Goal: Task Accomplishment & Management: Manage account settings

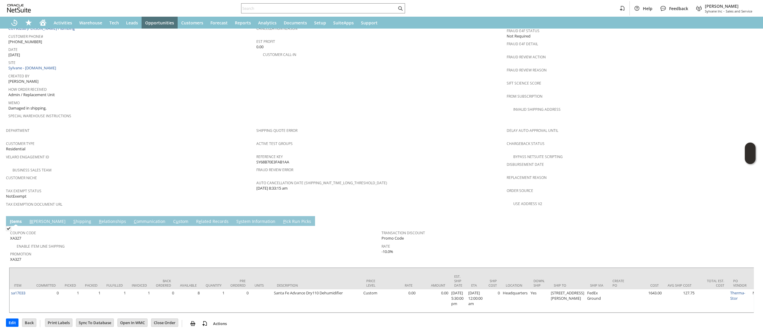
click at [72, 219] on link "S hipping" at bounding box center [82, 222] width 21 height 7
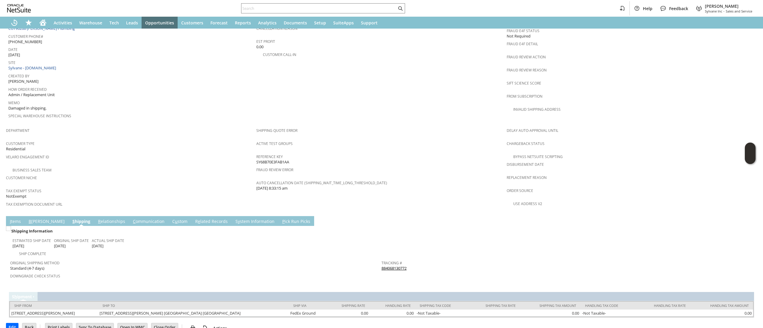
scroll to position [278, 0]
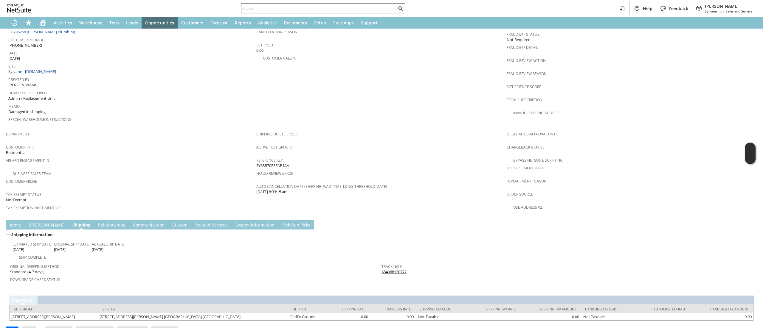
click at [384, 276] on span "Return Tracking #" at bounding box center [566, 279] width 368 height 7
click at [387, 269] on link "884068130772" at bounding box center [394, 271] width 25 height 5
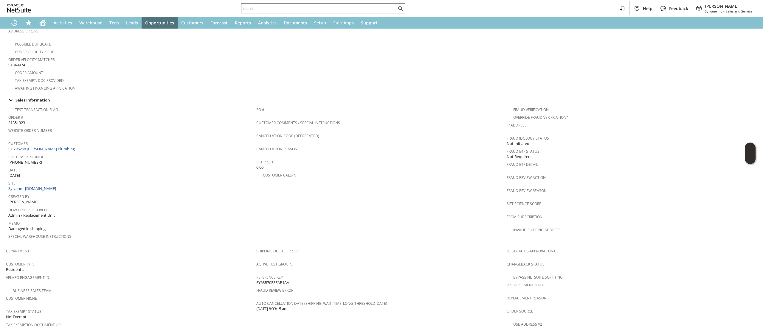
scroll to position [219, 0]
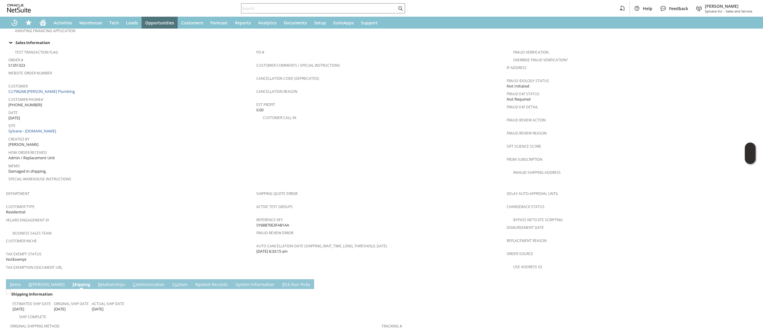
drag, startPoint x: 64, startPoint y: 84, endPoint x: 75, endPoint y: 89, distance: 11.1
click at [64, 89] on link "CU796268 [PERSON_NAME] Plumbing" at bounding box center [42, 91] width 68 height 5
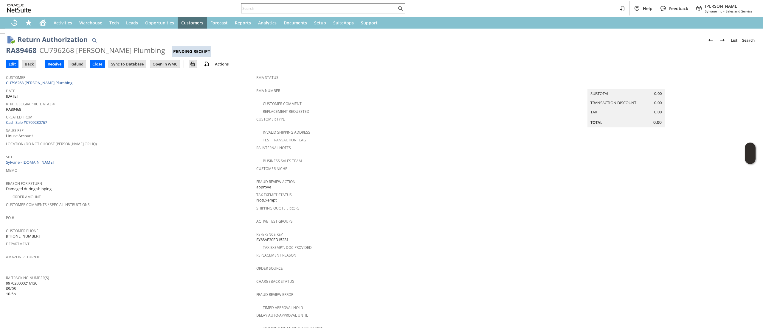
click at [31, 52] on div "RA89468" at bounding box center [21, 51] width 31 height 10
copy div "RA89468"
click at [85, 85] on div "Customer CU796268 D. E. Caudle Plumbing" at bounding box center [129, 79] width 247 height 13
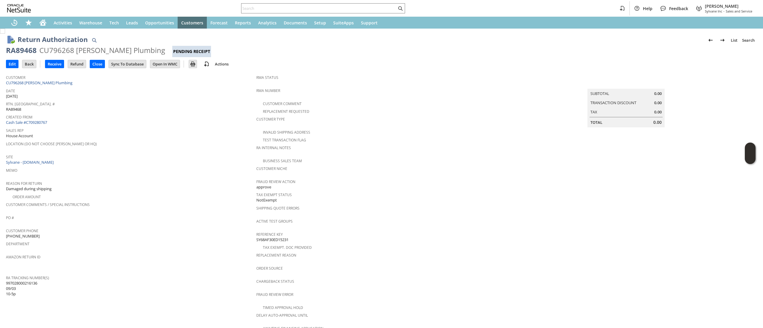
click at [85, 85] on div "Customer CU796268 D. E. Caudle Plumbing" at bounding box center [129, 79] width 247 height 13
copy tbody "CU796268 [PERSON_NAME] Plumbing"
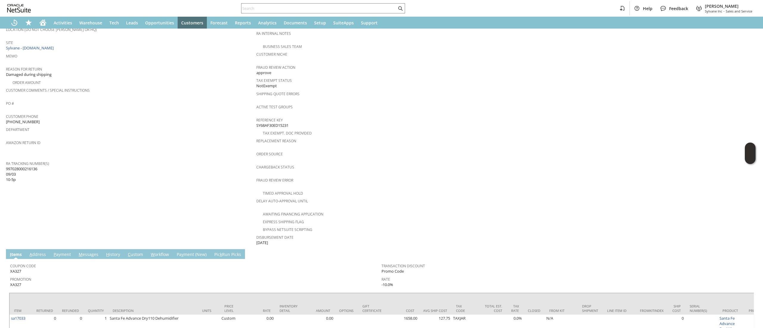
scroll to position [145, 0]
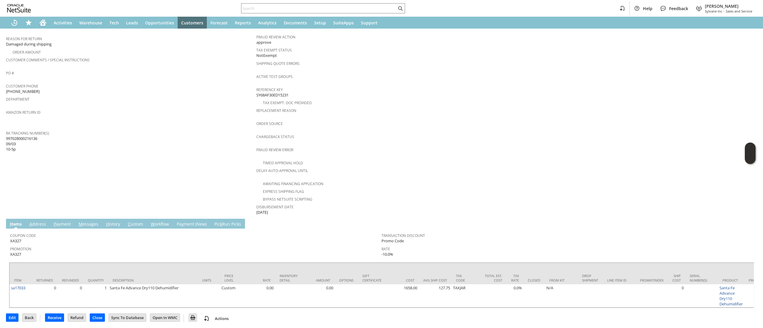
click at [31, 219] on td "A ddress" at bounding box center [38, 224] width 24 height 10
click at [35, 221] on link "A ddress" at bounding box center [37, 224] width 19 height 7
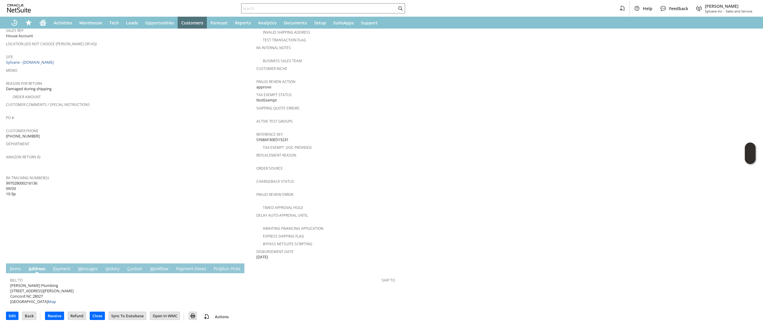
scroll to position [91, 0]
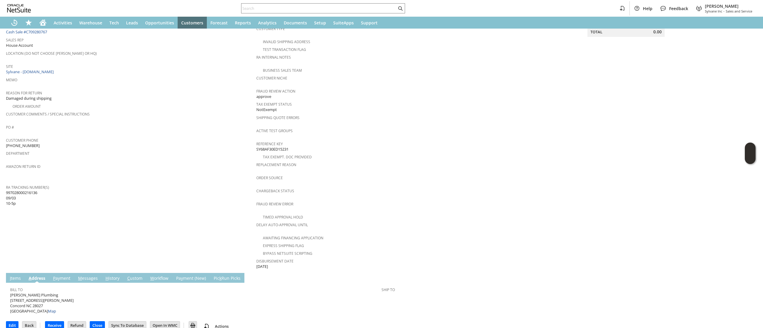
click at [32, 293] on span "D. E. Caudle Plumbing 2455 W. Nicole Ln. Concord NC 28027 United States Map" at bounding box center [41, 304] width 63 height 22
copy span "[STREET_ADDRESS][PERSON_NAME]"
click at [42, 298] on span "D. E. Caudle Plumbing 2455 W. Nicole Ln. Concord NC 28027 United States Map" at bounding box center [41, 304] width 63 height 22
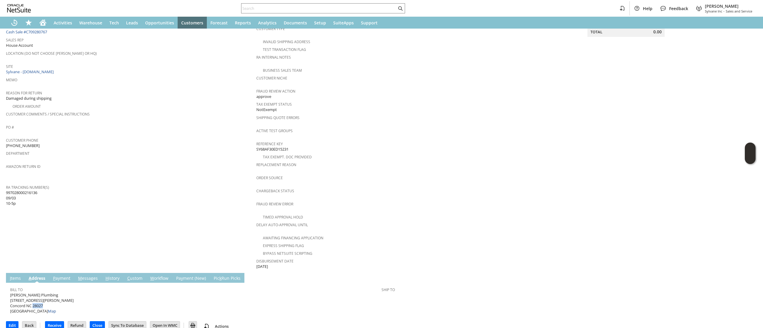
click at [42, 298] on span "D. E. Caudle Plumbing 2455 W. Nicole Ln. Concord NC 28027 United States Map" at bounding box center [41, 304] width 63 height 22
copy span "28027"
click at [12, 276] on link "I tems" at bounding box center [15, 279] width 14 height 7
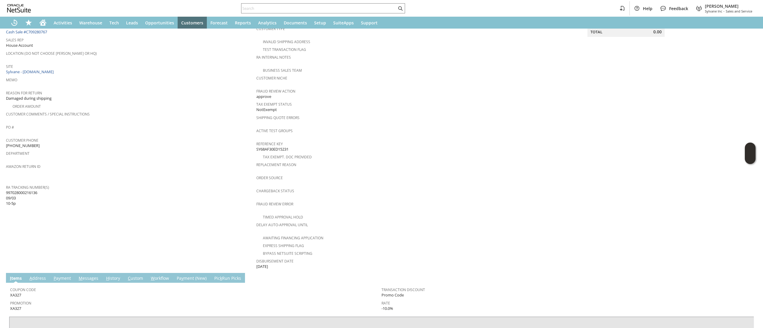
scroll to position [145, 0]
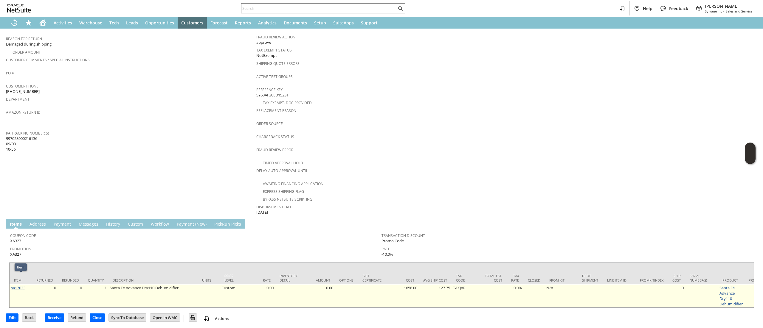
click at [23, 286] on link "sa17033" at bounding box center [18, 288] width 14 height 5
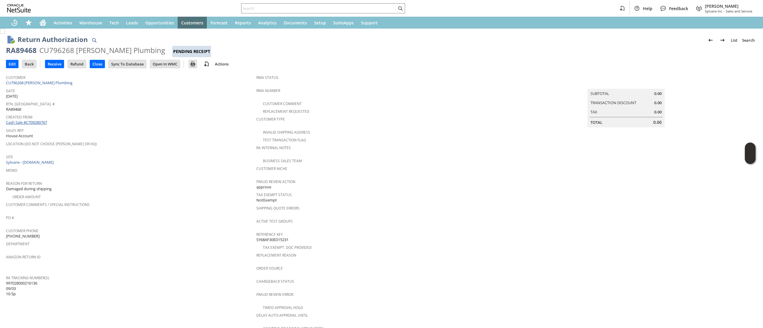
click at [47, 121] on link "Cash Sale #C709280767" at bounding box center [26, 122] width 41 height 5
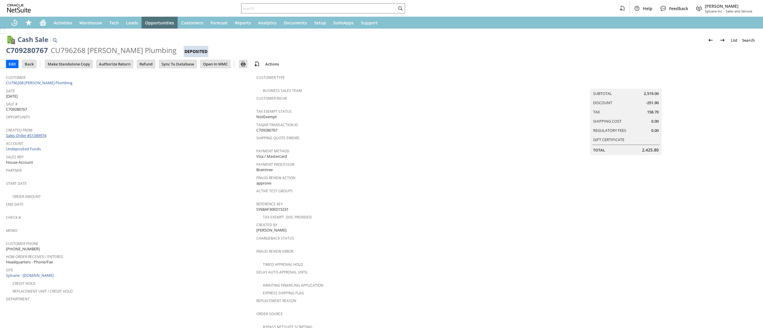
click at [36, 135] on link "Sales Order #S1349974" at bounding box center [27, 135] width 42 height 5
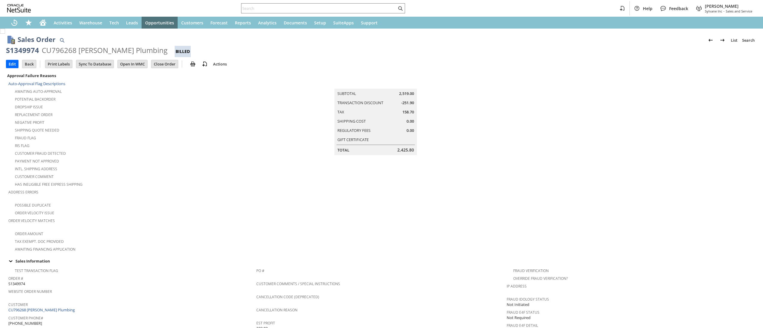
scroll to position [305, 0]
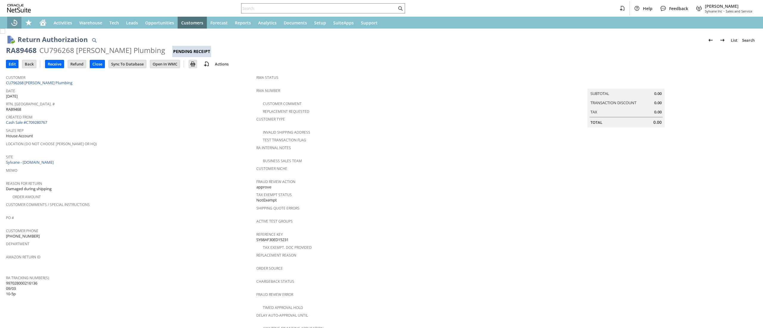
click at [20, 44] on h1 "Return Authorization" at bounding box center [53, 40] width 70 height 10
click at [21, 44] on h1 "Return Authorization" at bounding box center [53, 40] width 70 height 10
click at [21, 46] on div "RA89468" at bounding box center [21, 51] width 31 height 10
click at [25, 49] on div "RA89468" at bounding box center [21, 51] width 31 height 10
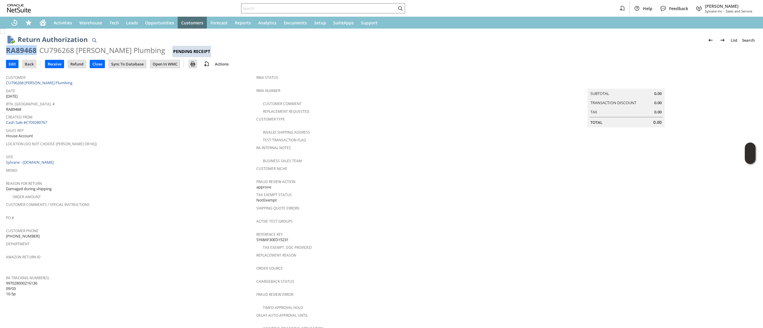
click at [25, 49] on div "RA89468" at bounding box center [21, 51] width 31 height 10
copy div "RA89468"
click at [17, 64] on input "Edit" at bounding box center [12, 64] width 12 height 8
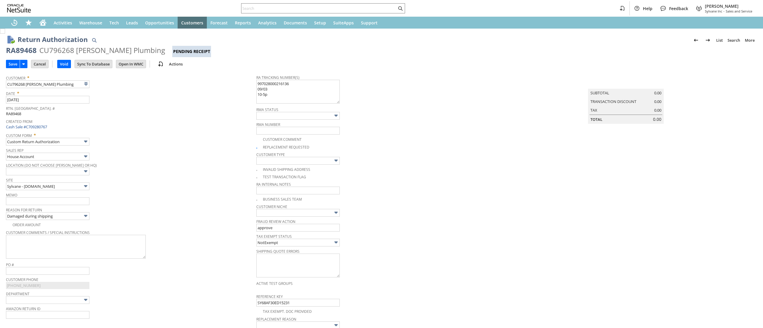
click at [289, 85] on textarea "997028000216136 09/03 10-5p" at bounding box center [297, 92] width 83 height 24
click at [299, 89] on textarea "997028000216136 09/03 10-5p" at bounding box center [297, 92] width 83 height 24
click at [261, 97] on textarea "997028000216136 09/03 10-5p" at bounding box center [297, 92] width 83 height 24
click at [264, 91] on textarea "997028000216136 09/03 10-5p" at bounding box center [297, 92] width 83 height 24
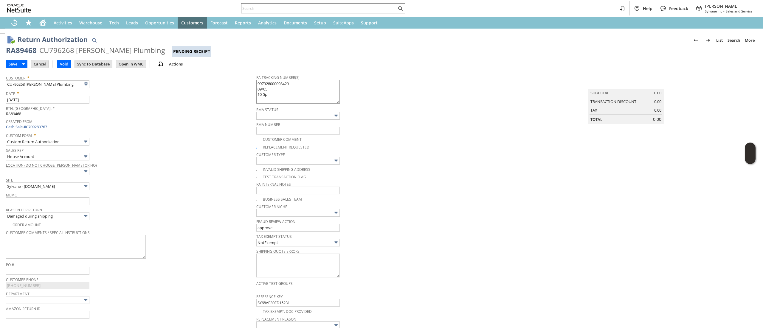
click at [263, 94] on textarea "997028000216136 09/03 10-5p" at bounding box center [297, 92] width 83 height 24
click at [280, 96] on textarea "997028000216136 09/03 10-5p" at bounding box center [297, 92] width 83 height 24
click at [265, 89] on textarea "997028000216136 09/03 10-5p" at bounding box center [297, 92] width 83 height 24
click at [256, 83] on textarea "997028000216136 09/03 10-5p" at bounding box center [297, 92] width 83 height 24
type textarea "Ground Call Tag 997328000098429 09/05/2025 10AM-3PM"
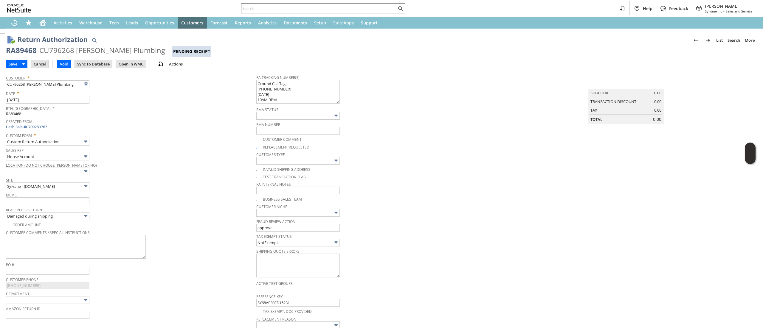
drag, startPoint x: 421, startPoint y: 159, endPoint x: 327, endPoint y: 138, distance: 96.8
click at [421, 159] on div "Customer Type" at bounding box center [379, 158] width 247 height 14
click at [7, 58] on td "Save" at bounding box center [18, 63] width 25 height 11
click at [12, 64] on input "Save" at bounding box center [12, 64] width 13 height 8
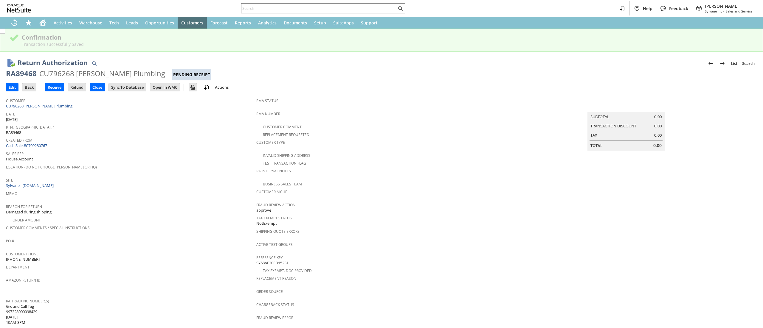
scroll to position [142, 0]
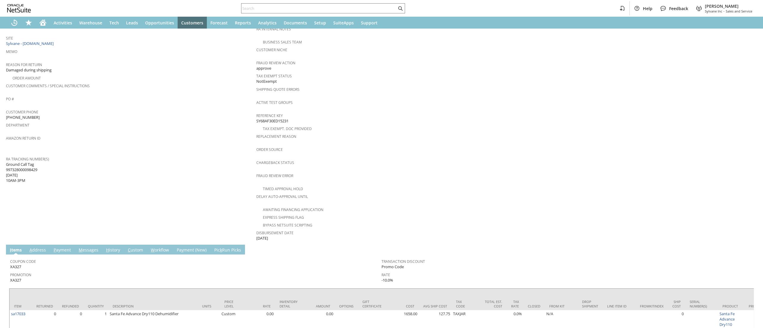
click at [97, 247] on link "M essages" at bounding box center [88, 250] width 23 height 7
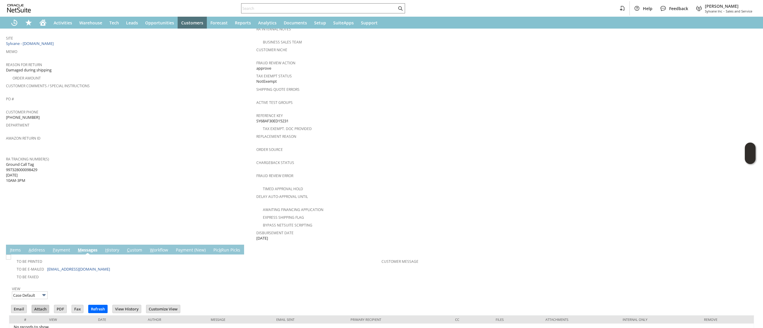
scroll to position [0, 0]
click at [24, 306] on input "Email" at bounding box center [18, 310] width 15 height 8
click at [590, 106] on td "Summary Subtotal 0.00 Transaction Discount 0.00 Tax 0.00 Total 0.00" at bounding box center [632, 97] width 250 height 289
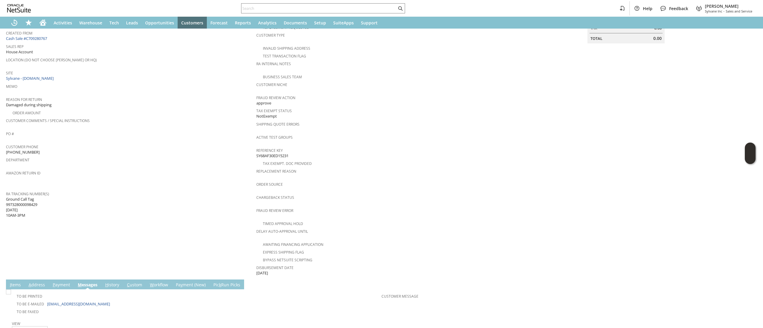
scroll to position [25, 0]
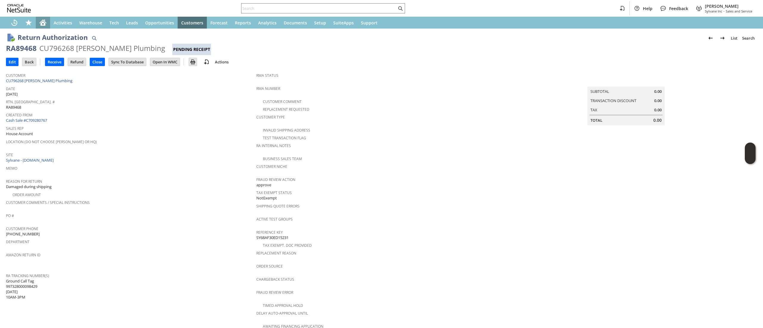
click at [46, 23] on icon "Home" at bounding box center [43, 22] width 7 height 4
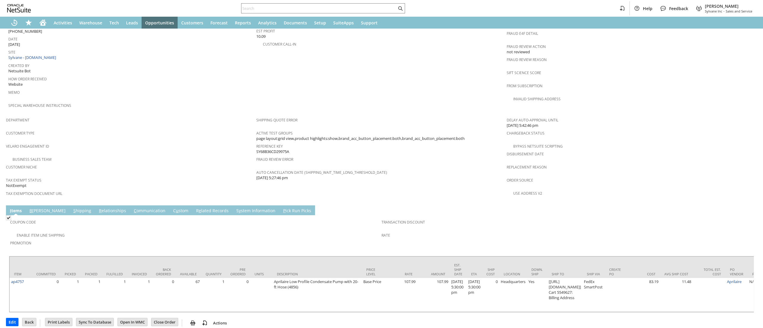
click at [132, 208] on link "C ommunication" at bounding box center [149, 211] width 35 height 7
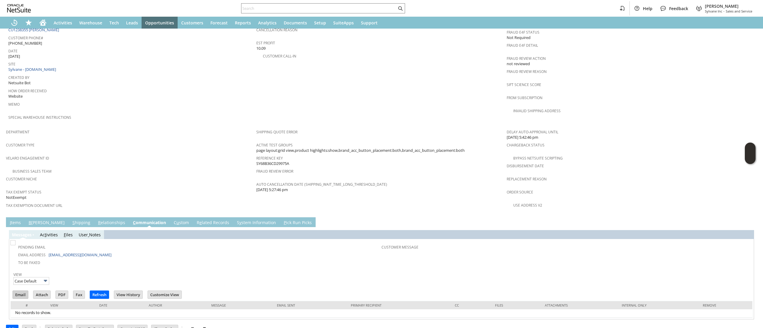
click at [18, 291] on input "Email" at bounding box center [20, 295] width 15 height 8
click at [19, 218] on td "I tems" at bounding box center [15, 223] width 19 height 10
click at [19, 220] on link "I tems" at bounding box center [15, 223] width 14 height 7
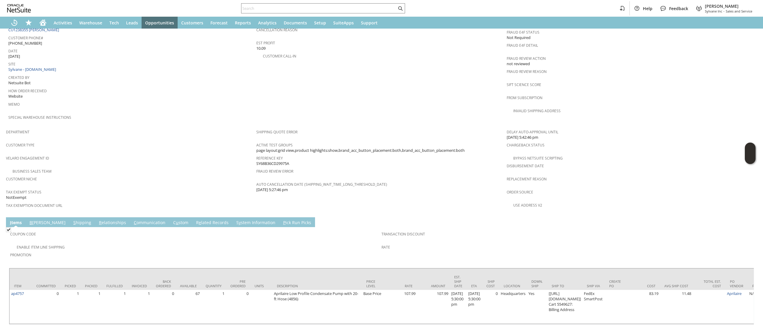
click at [195, 220] on link "R e lated Records" at bounding box center [212, 223] width 35 height 7
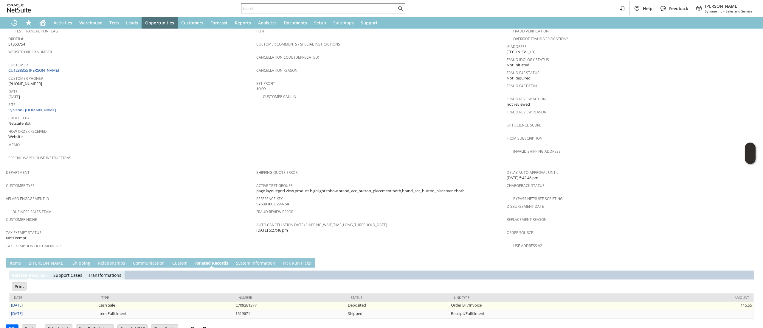
click at [22, 303] on link "8/30/2025" at bounding box center [17, 305] width 12 height 5
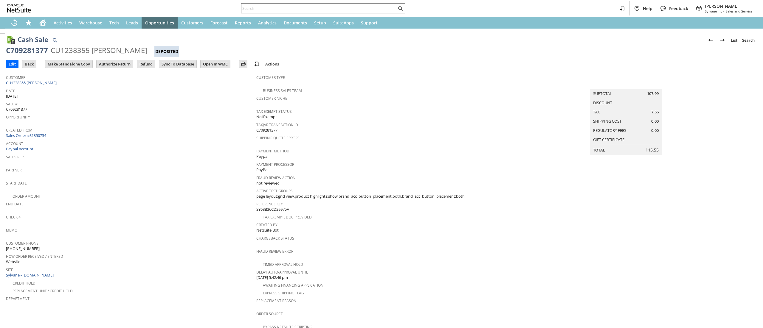
click at [137, 67] on td "Authorize Return" at bounding box center [116, 63] width 41 height 11
click at [122, 66] on input "Authorize Return" at bounding box center [115, 64] width 36 height 8
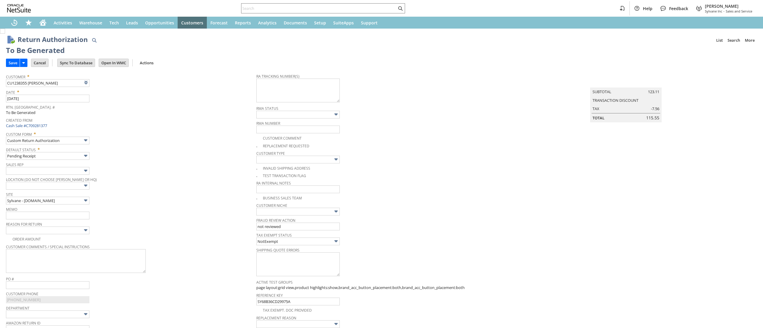
type input "Add"
type input "Copy Previous"
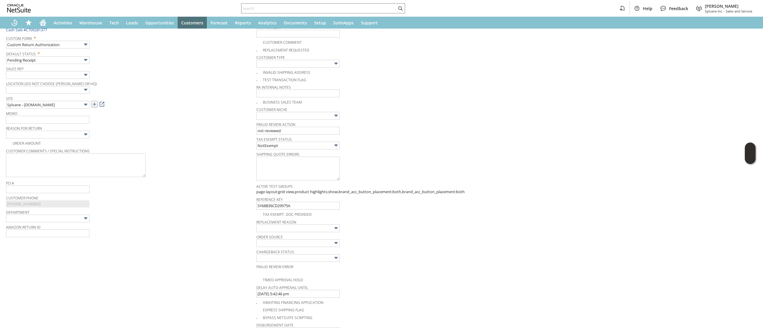
scroll to position [92, 0]
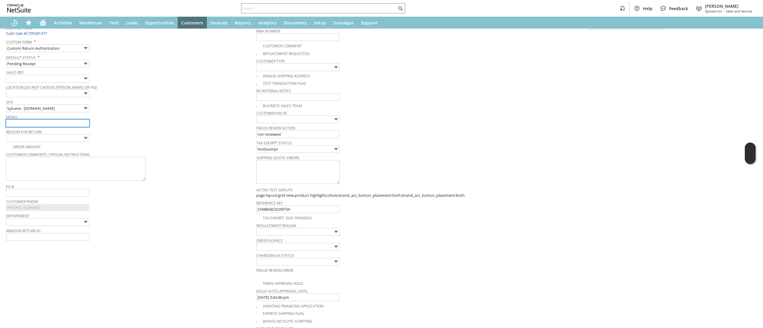
click at [63, 125] on input "text" at bounding box center [47, 124] width 83 height 8
type input "no longer needed. Returning"
drag, startPoint x: 72, startPoint y: 127, endPoint x: 79, endPoint y: 142, distance: 16.3
click at [80, 142] on input "text" at bounding box center [47, 138] width 83 height 8
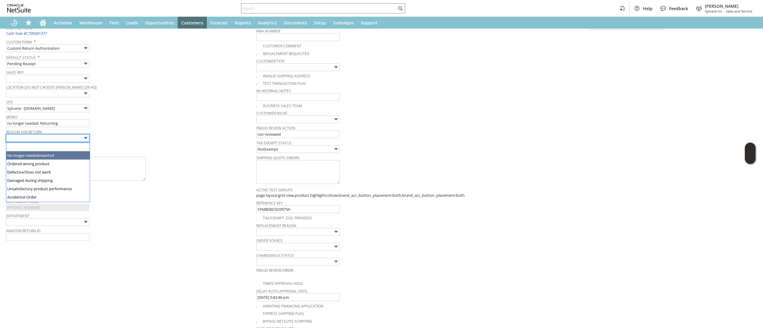
type input "No longer needed/wanted"
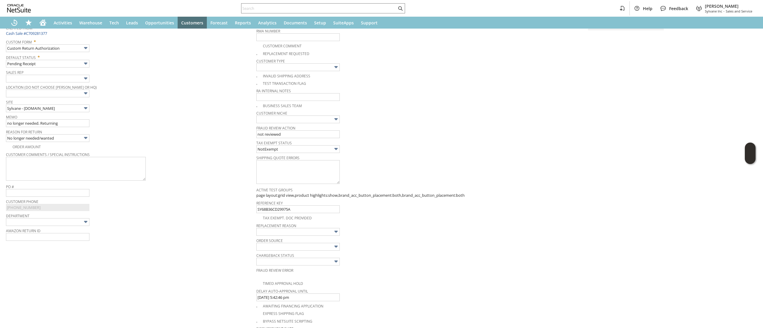
click at [187, 167] on div "Customer Comments / Special Instructions" at bounding box center [129, 167] width 247 height 32
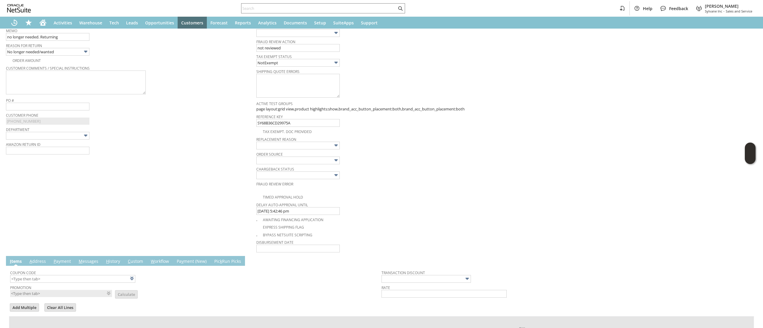
scroll to position [0, 0]
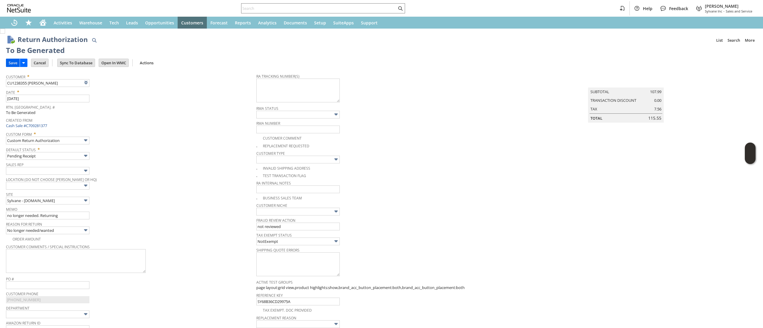
click at [11, 64] on input "Save" at bounding box center [12, 63] width 13 height 8
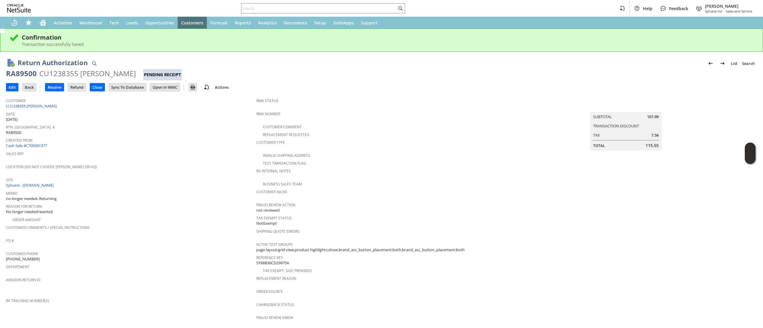
click at [28, 69] on div "RA89500" at bounding box center [21, 74] width 31 height 10
copy div "RA89500"
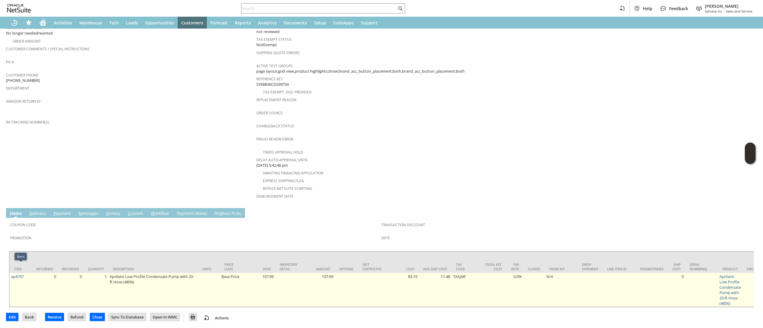
click at [28, 273] on td "ap4757" at bounding box center [21, 290] width 22 height 34
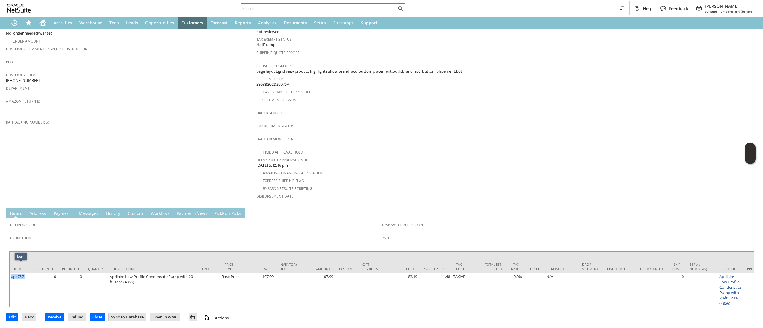
copy tr "ap4757"
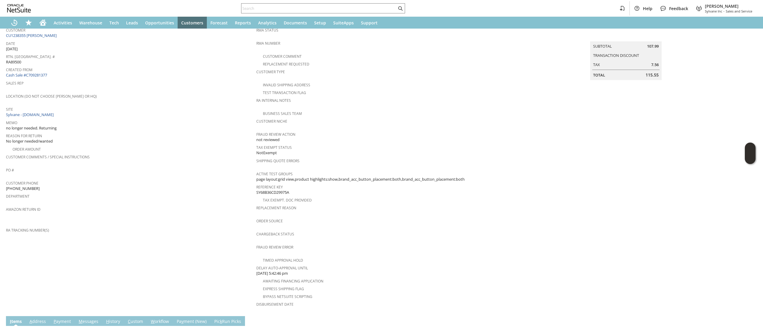
scroll to position [60, 0]
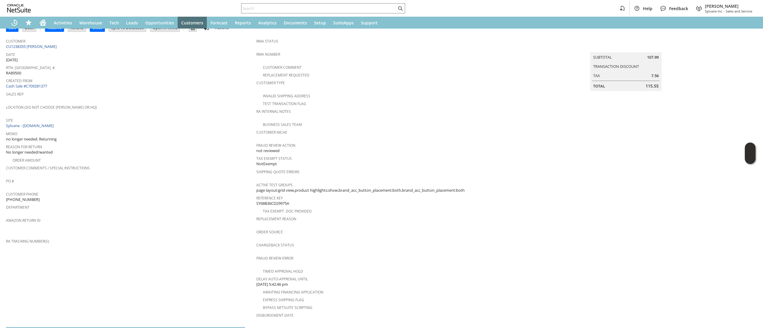
click at [25, 197] on span "[PHONE_NUMBER]" at bounding box center [23, 200] width 34 height 6
copy tbody "[PHONE_NUMBER]"
click at [303, 14] on div "Help Feedback Devin Carswell Sylvane Inc - Sales and Service" at bounding box center [381, 8] width 763 height 17
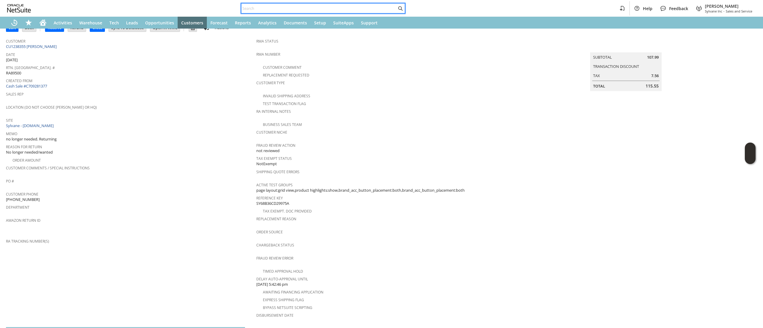
paste input "[PHONE_NUMBER]"
click at [304, 9] on input "text" at bounding box center [318, 8] width 155 height 7
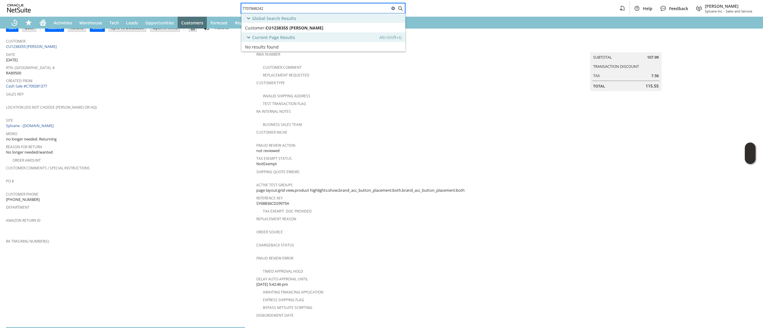
click at [304, 9] on input "7707848242" at bounding box center [315, 8] width 148 height 7
type input "7707848242"
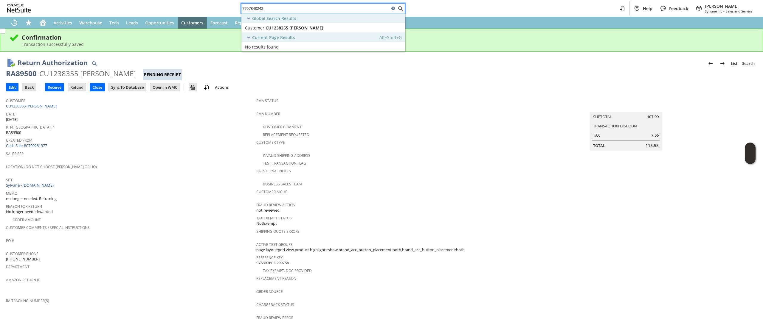
click at [27, 66] on h1 "Return Authorization" at bounding box center [53, 63] width 70 height 10
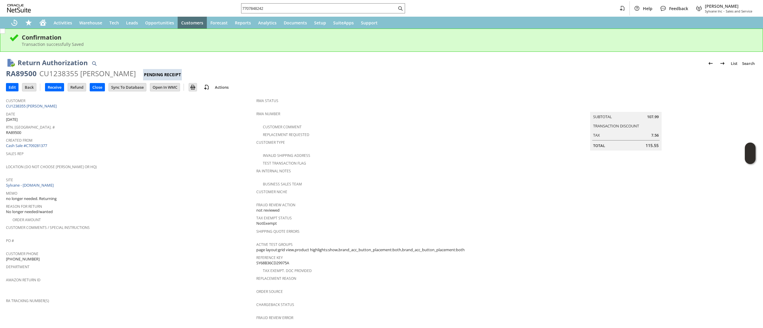
click at [27, 66] on h1 "Return Authorization" at bounding box center [53, 63] width 70 height 10
click at [27, 69] on div "RA89500" at bounding box center [21, 74] width 31 height 10
click at [25, 71] on div "RA89500" at bounding box center [21, 74] width 31 height 10
copy div "RA89500"
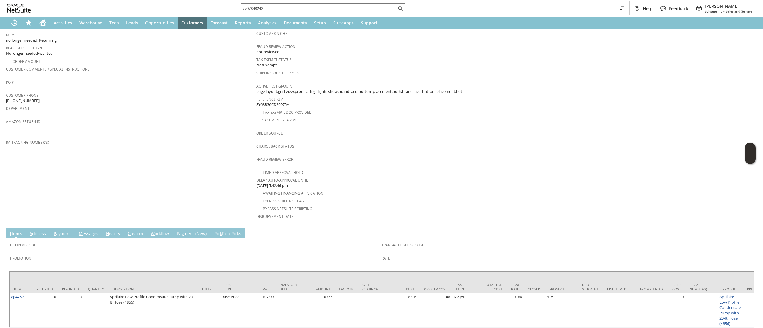
scroll to position [179, 0]
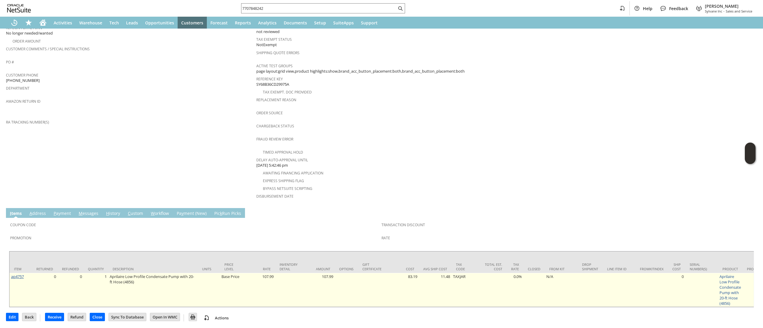
click at [17, 274] on link "ap4757" at bounding box center [17, 276] width 13 height 5
click at [18, 274] on link "ap4757" at bounding box center [17, 276] width 13 height 5
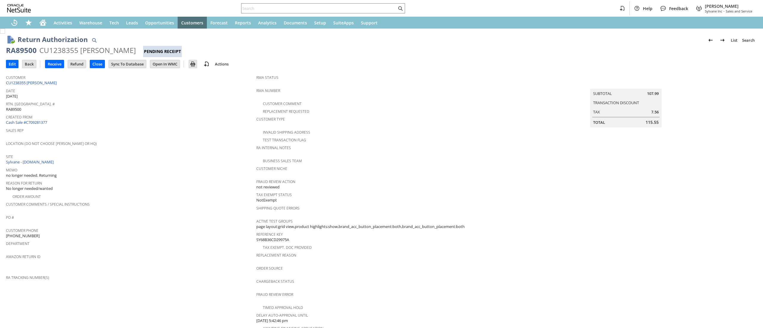
click at [93, 84] on div "Customer CU1238355 [PERSON_NAME]" at bounding box center [129, 79] width 247 height 13
click at [93, 84] on div "Customer CU1238355 Florian Pohl" at bounding box center [129, 79] width 247 height 13
copy tbody "CU1238355 Florian Pohl"
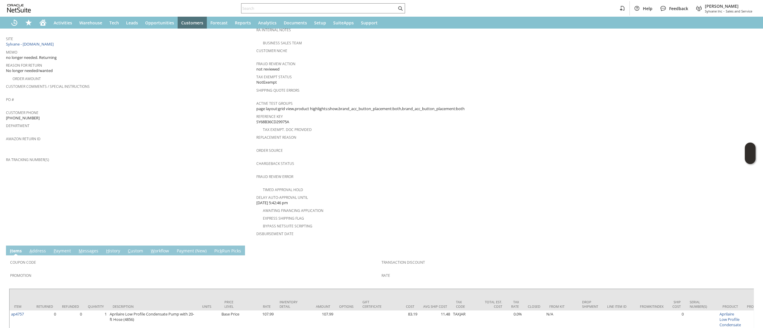
scroll to position [96, 0]
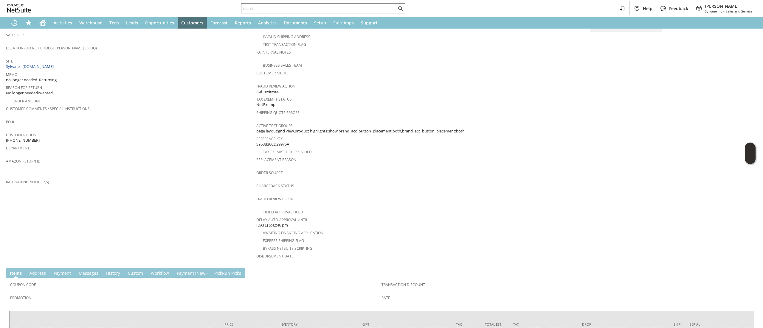
click at [24, 138] on span "(770) 784-8242" at bounding box center [23, 141] width 34 height 6
copy tbody "(770) 784-8242"
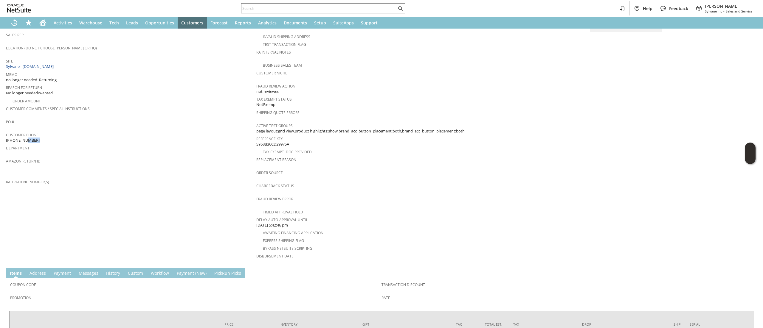
click at [40, 271] on link "A ddress" at bounding box center [37, 274] width 19 height 7
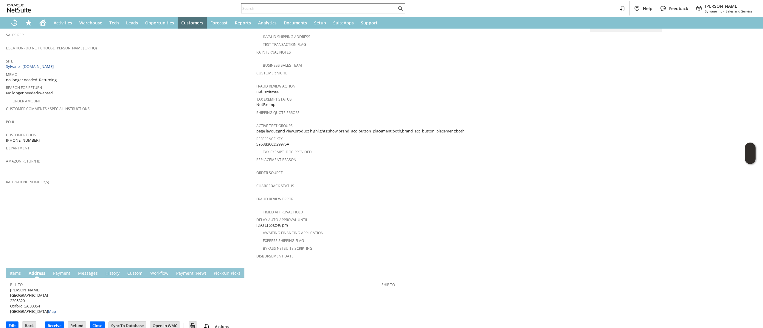
click at [40, 288] on span "Florian Pohl 1015 Emory Street 2305320 Oxford GA 30054 United States Map" at bounding box center [33, 301] width 46 height 27
copy span "1015 Emory Street"
click at [39, 297] on span "Florian Pohl 1015 Emory Street 2305320 Oxford GA 30054 United States Map" at bounding box center [33, 301] width 46 height 27
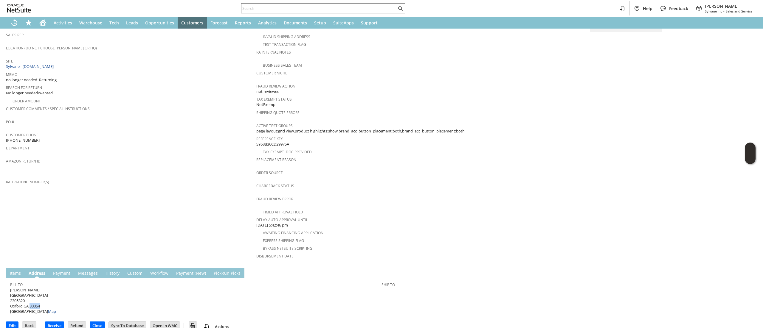
click at [39, 297] on span "Florian Pohl 1015 Emory Street 2305320 Oxford GA 30054 United States Map" at bounding box center [33, 301] width 46 height 27
copy span "30054"
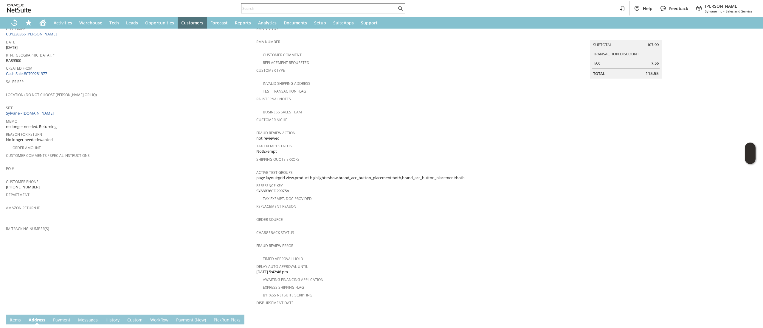
scroll to position [0, 0]
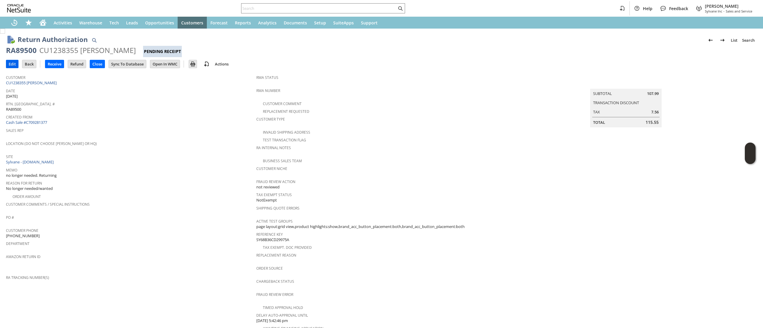
click at [10, 65] on input "Edit" at bounding box center [12, 64] width 12 height 8
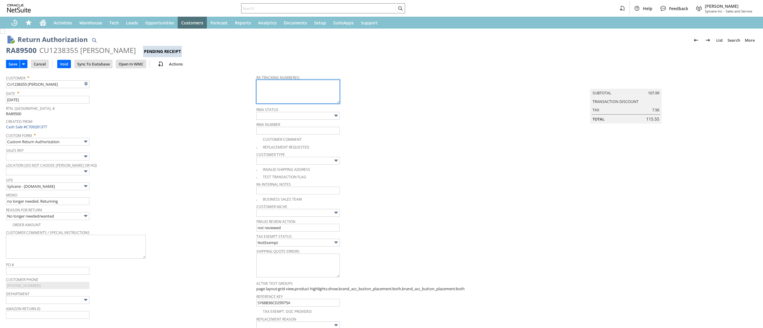
click at [330, 94] on textarea at bounding box center [297, 92] width 83 height 24
paste textarea "791923917032"
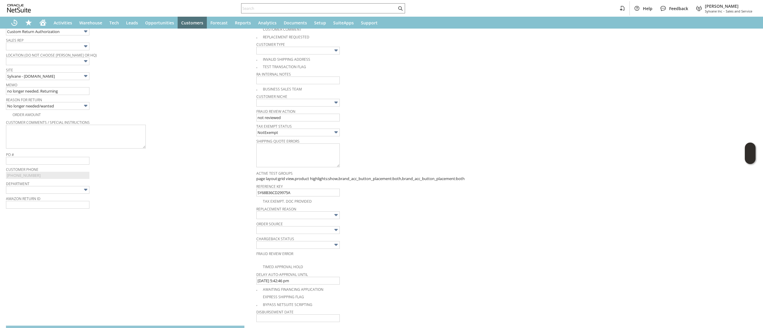
scroll to position [197, 0]
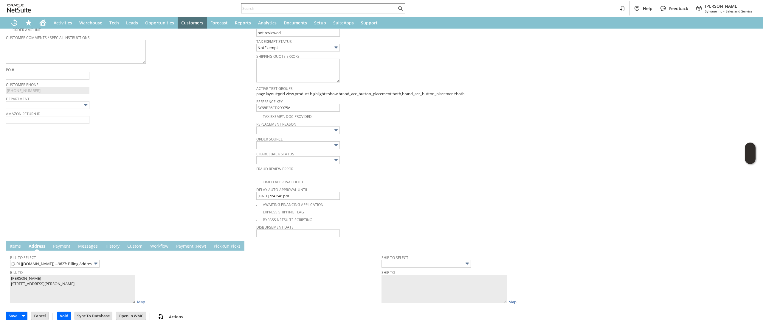
type textarea "791923917032 Email Label"
click at [11, 248] on link "I tems" at bounding box center [15, 247] width 14 height 7
type input "Add"
type input "Copy Previous"
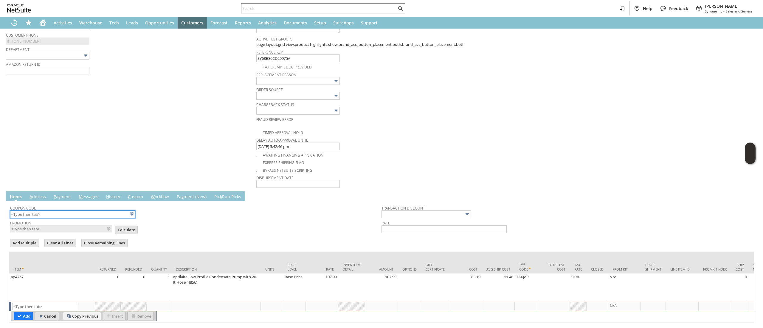
scroll to position [272, 0]
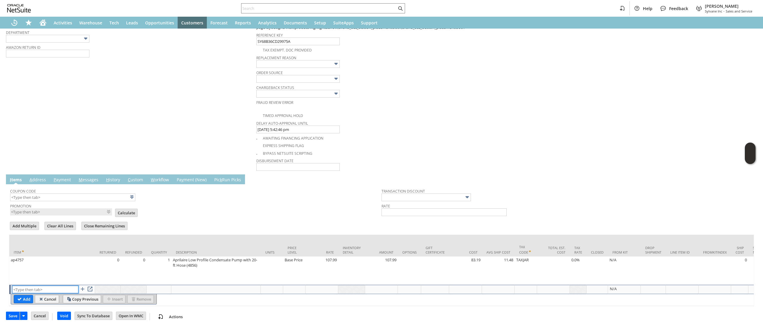
click at [59, 286] on input "text" at bounding box center [45, 289] width 66 height 7
type input "RSC1"
type input "Disco...rice"
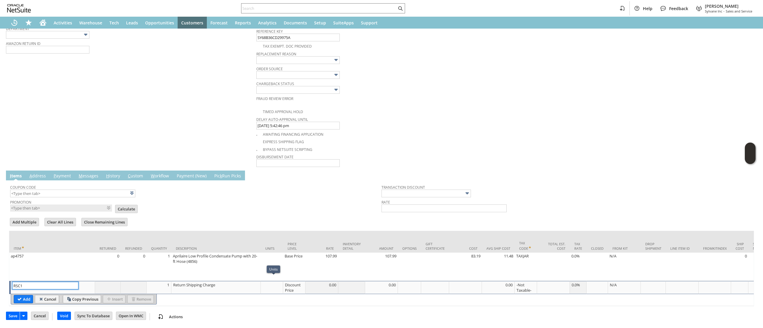
type input "RSC1"
click at [299, 287] on div "Discount Price" at bounding box center [294, 287] width 19 height 11
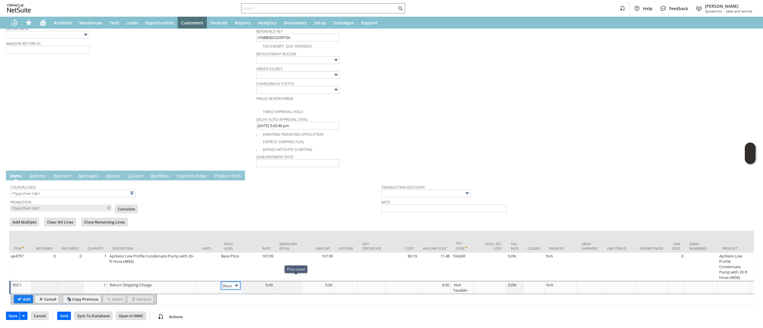
scroll to position [0, 10]
click at [242, 281] on td "0.00" at bounding box center [258, 287] width 33 height 13
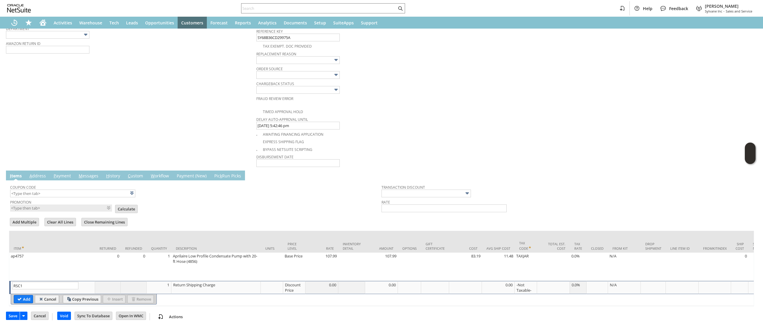
click at [291, 294] on div "Add Cancel Copy Previous Insert Remove" at bounding box center [760, 299] width 1498 height 11
click at [285, 284] on td "Discount Price" at bounding box center [294, 287] width 22 height 13
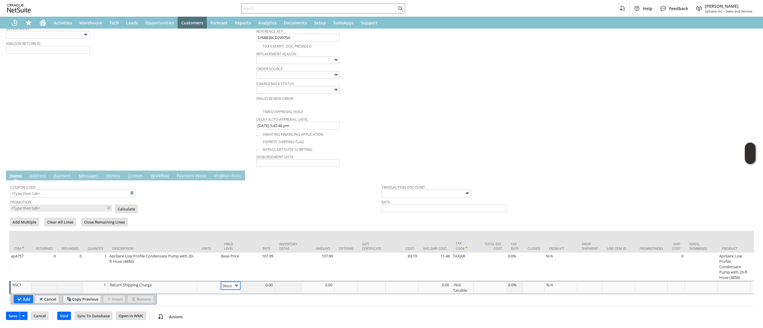
drag, startPoint x: 238, startPoint y: 283, endPoint x: 238, endPoint y: 289, distance: 6.0
click at [238, 283] on img at bounding box center [236, 286] width 7 height 7
click at [234, 285] on div "Disco...rice" at bounding box center [230, 287] width 19 height 11
type input "Custom"
click at [253, 285] on td at bounding box center [258, 287] width 33 height 13
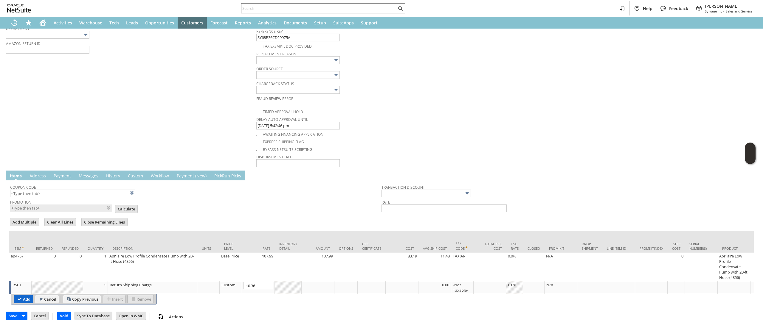
type input "-10.36"
click at [30, 296] on input "Add" at bounding box center [23, 300] width 19 height 8
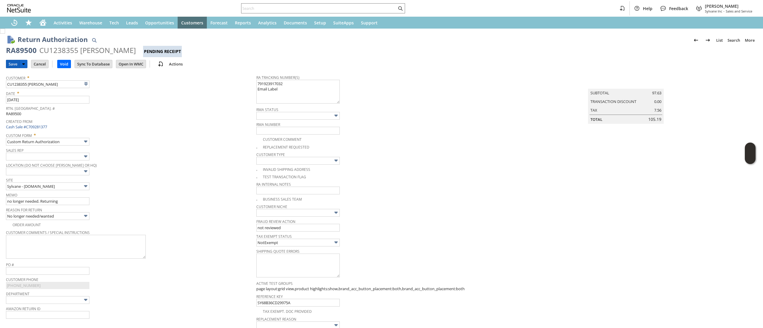
click at [13, 65] on input "Save" at bounding box center [12, 64] width 13 height 8
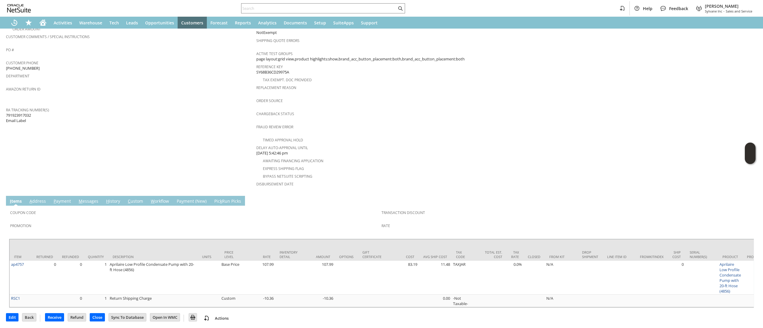
click at [85, 199] on link "M essages" at bounding box center [88, 202] width 23 height 7
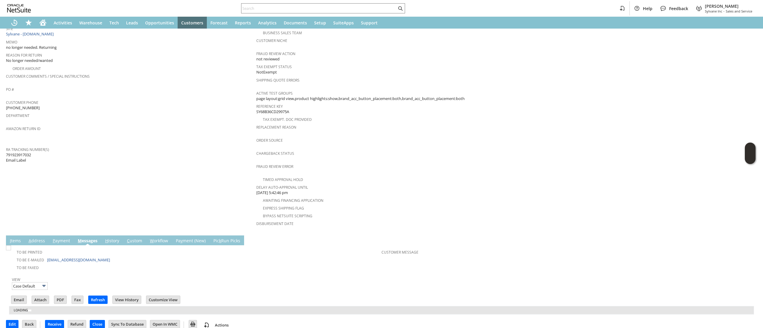
scroll to position [159, 0]
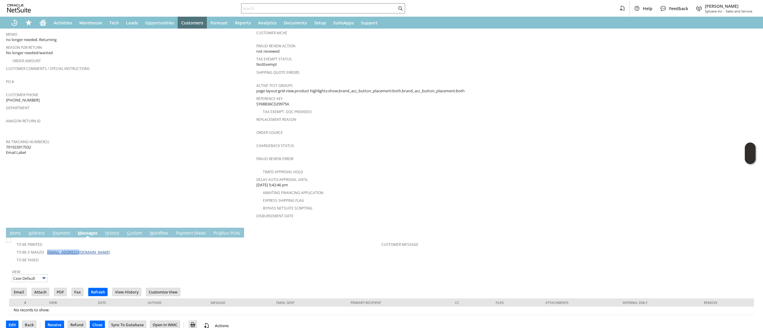
drag, startPoint x: 88, startPoint y: 244, endPoint x: 47, endPoint y: 245, distance: 41.1
click at [47, 248] on td "To Be E-mailed [EMAIL_ADDRESS][DOMAIN_NAME]" at bounding box center [195, 252] width 371 height 8
copy link "[EMAIL_ADDRESS][DOMAIN_NAME]"
click at [43, 23] on icon "Home" at bounding box center [43, 23] width 5 height 4
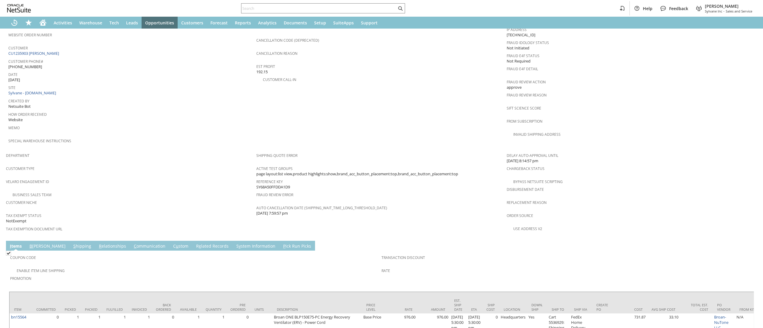
scroll to position [233, 0]
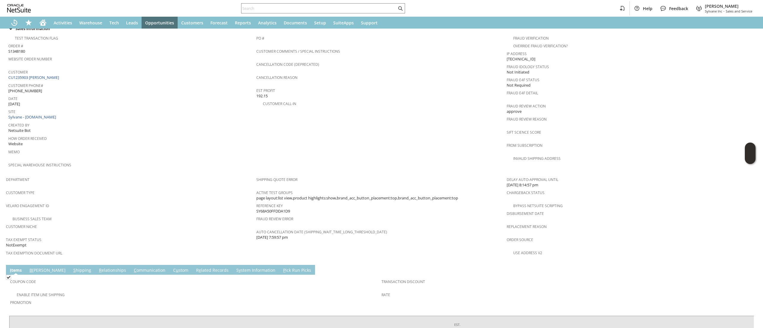
click at [40, 81] on span "Customer Phone#" at bounding box center [130, 84] width 245 height 7
click at [42, 75] on link "CU1235903 [PERSON_NAME]" at bounding box center [34, 77] width 52 height 5
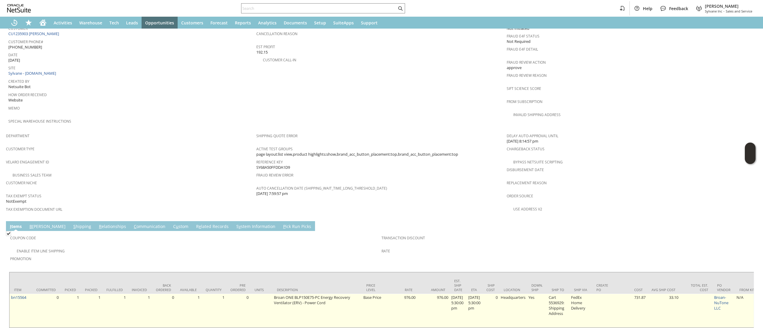
drag, startPoint x: 211, startPoint y: 307, endPoint x: 104, endPoint y: 274, distance: 112.0
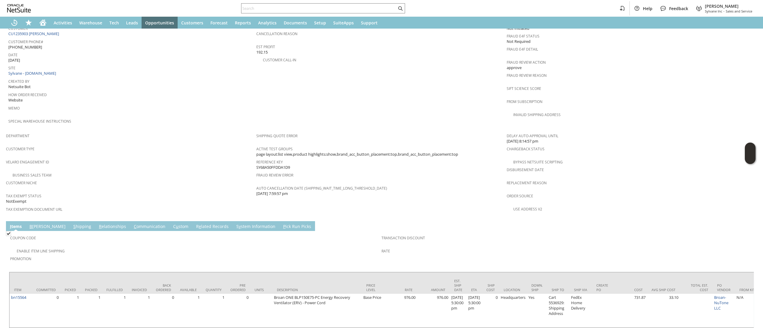
click at [210, 306] on td "1" at bounding box center [213, 311] width 25 height 34
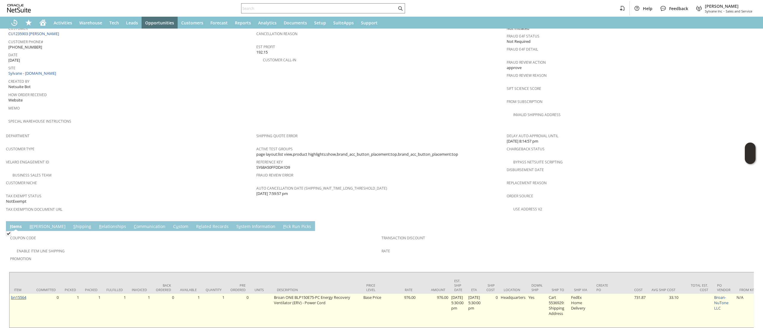
click at [14, 295] on link "bn15564" at bounding box center [18, 297] width 15 height 5
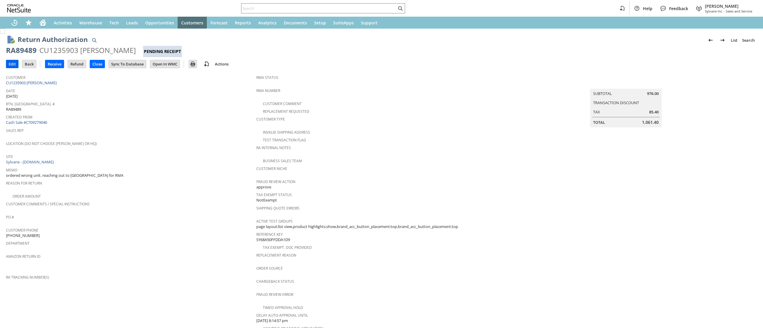
click at [8, 61] on input "Edit" at bounding box center [12, 64] width 12 height 8
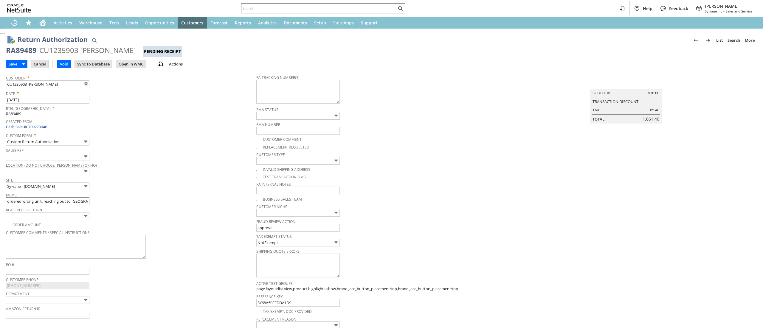
type input "Add"
type input "Copy Previous"
drag, startPoint x: 45, startPoint y: 199, endPoint x: 135, endPoint y: 201, distance: 90.0
click at [135, 201] on div "Memo ordered wrong unit. reaching out to [GEOGRAPHIC_DATA] for RMA" at bounding box center [129, 198] width 247 height 14
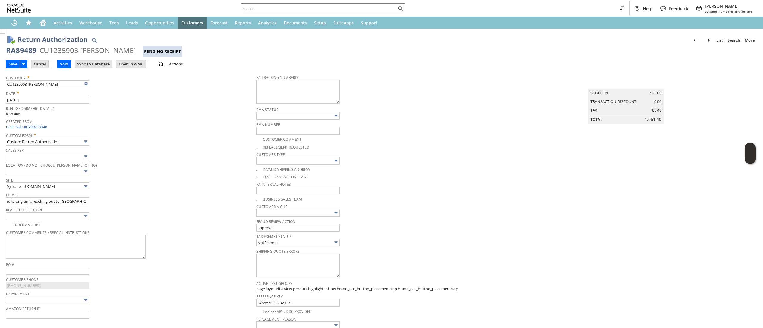
click at [135, 201] on div "Memo ordered wrong unit. reaching out to Broan for RMA" at bounding box center [129, 198] width 247 height 14
drag, startPoint x: 45, startPoint y: 199, endPoint x: 121, endPoint y: 200, distance: 76.0
click at [121, 200] on div "Memo ordered wrong unit. reaching out to Broan for RMA" at bounding box center [129, 198] width 247 height 14
click at [159, 205] on div "Memo ordered wrong unit. Returning here." at bounding box center [129, 198] width 247 height 14
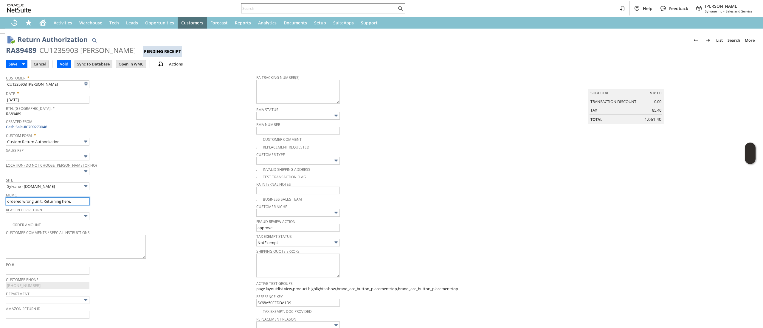
click at [81, 201] on input "ordered wrong unit. Returning here." at bounding box center [47, 202] width 83 height 8
click at [79, 200] on input "ordered wrong unit. Returning here. Unopened" at bounding box center [47, 202] width 83 height 8
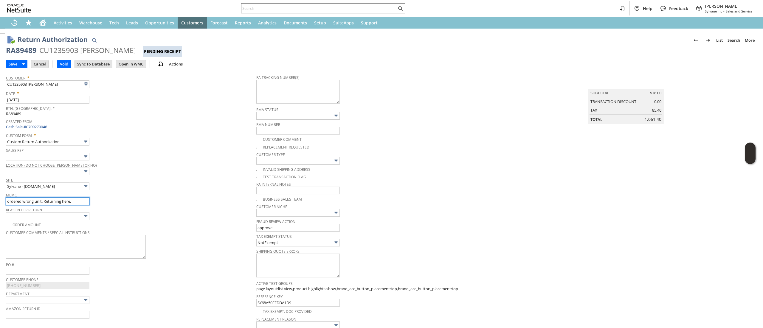
type input "ordered wrong unit. Returning here."
click at [232, 181] on span "Site" at bounding box center [129, 179] width 247 height 7
click at [17, 63] on input "Save" at bounding box center [12, 64] width 13 height 8
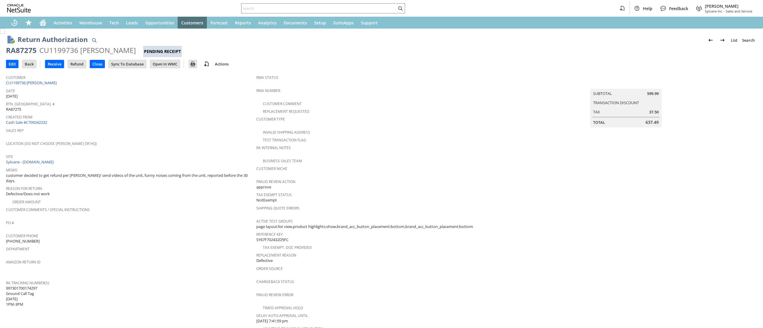
click at [13, 286] on span "997301700174297 Ground Call Tag [DATE] 1PM-3PM" at bounding box center [21, 297] width 31 height 22
copy span "997301700174297"
click at [41, 123] on link "Cash Sale #C709242232" at bounding box center [26, 122] width 41 height 5
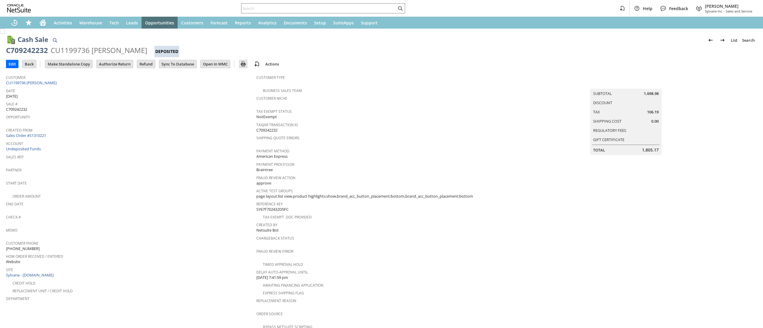
click at [40, 133] on link "Sales Order #S1310221" at bounding box center [27, 135] width 42 height 5
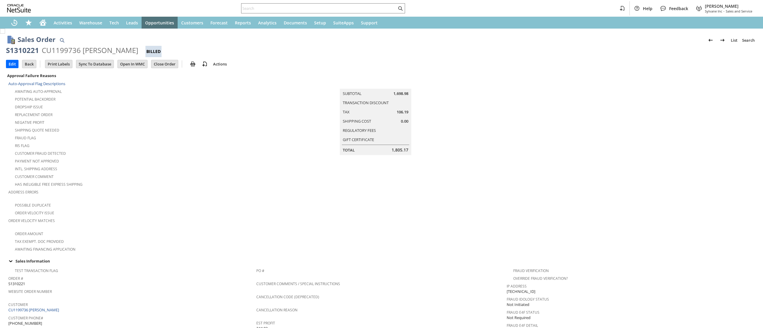
scroll to position [336, 0]
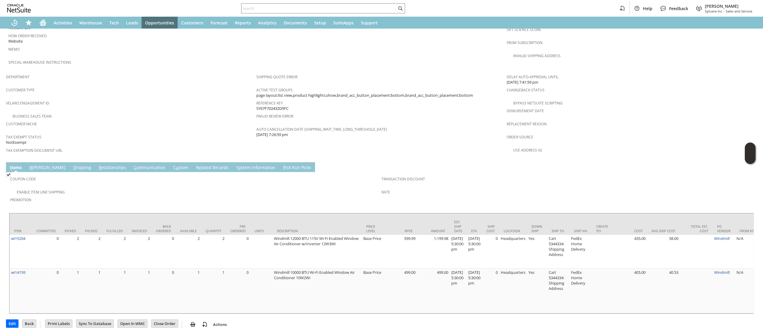
click at [132, 165] on link "C ommunication" at bounding box center [149, 168] width 35 height 7
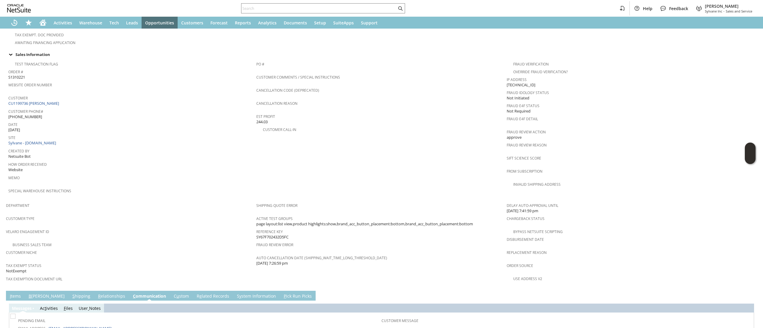
scroll to position [161, 0]
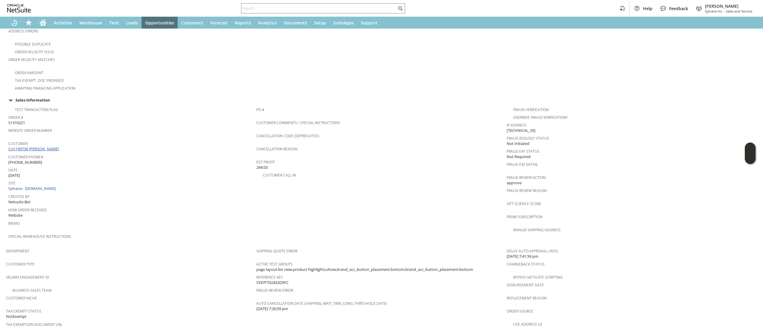
click at [53, 146] on link "CU1199736 [PERSON_NAME]" at bounding box center [34, 148] width 52 height 5
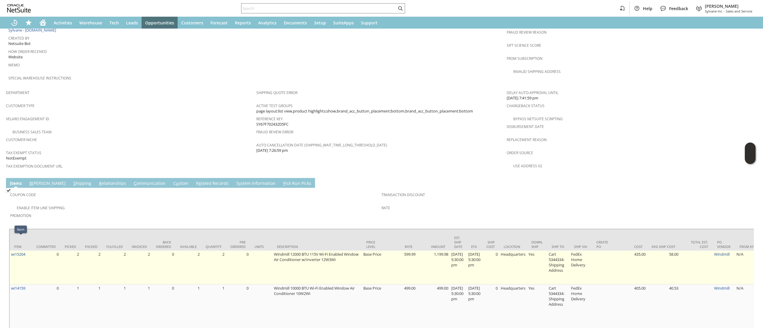
click at [24, 251] on td "wi15204" at bounding box center [21, 268] width 22 height 34
click at [23, 252] on link "wi15204" at bounding box center [18, 254] width 14 height 5
